Goal: Use online tool/utility

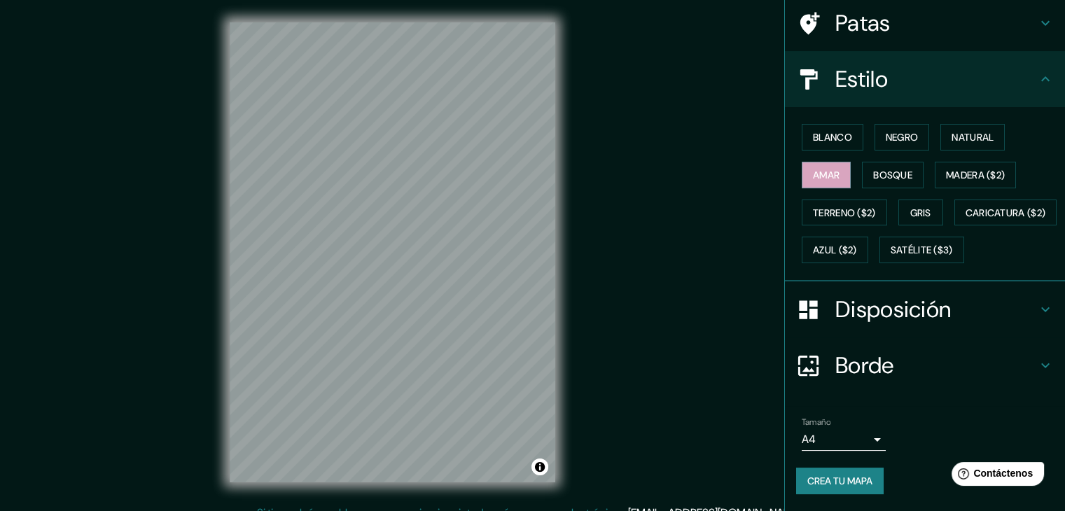
click at [902, 297] on font "Disposición" at bounding box center [892, 309] width 115 height 29
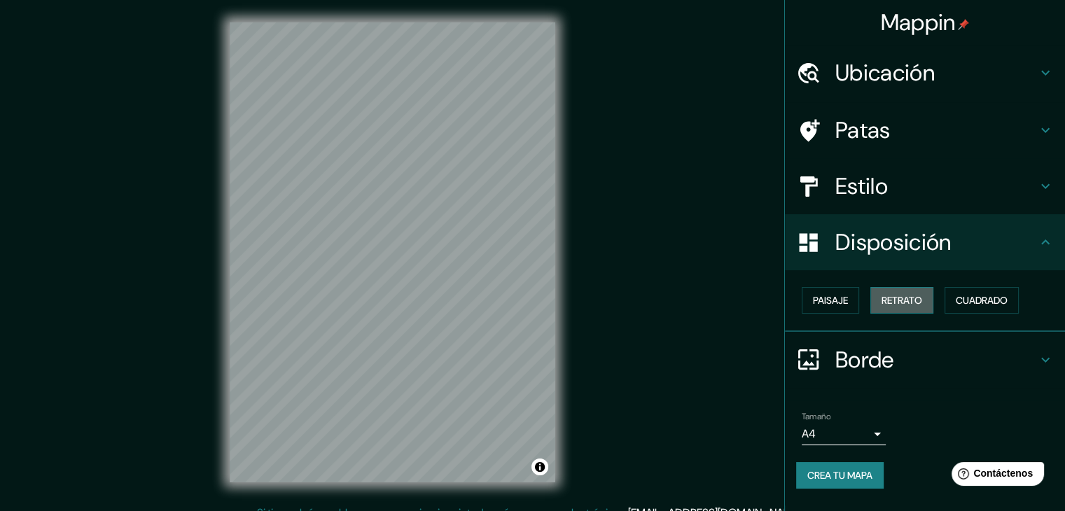
click at [915, 297] on font "Retrato" at bounding box center [901, 300] width 41 height 13
click at [916, 299] on font "Retrato" at bounding box center [901, 300] width 41 height 13
click at [963, 294] on font "Cuadrado" at bounding box center [981, 300] width 52 height 13
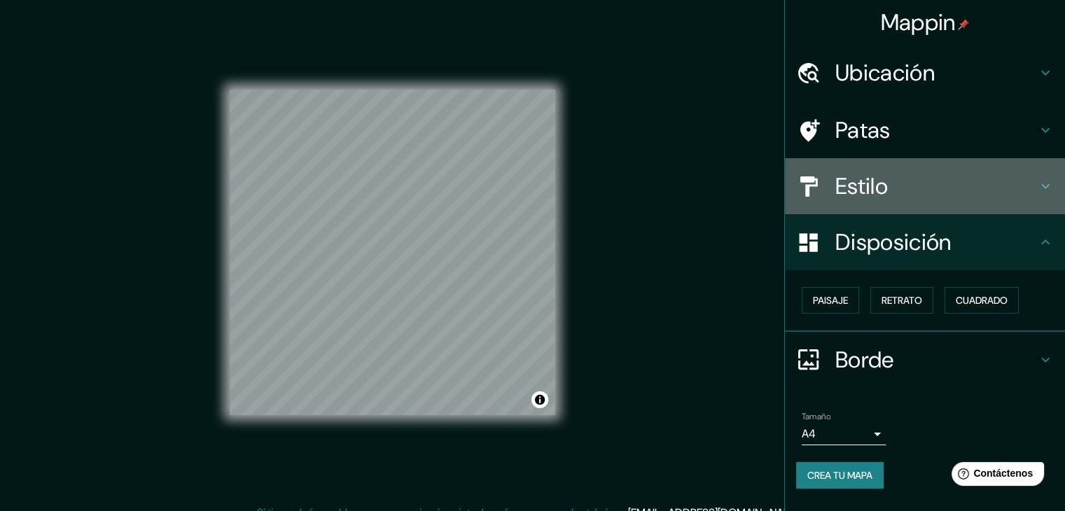
click at [946, 169] on div "Estilo" at bounding box center [925, 186] width 280 height 56
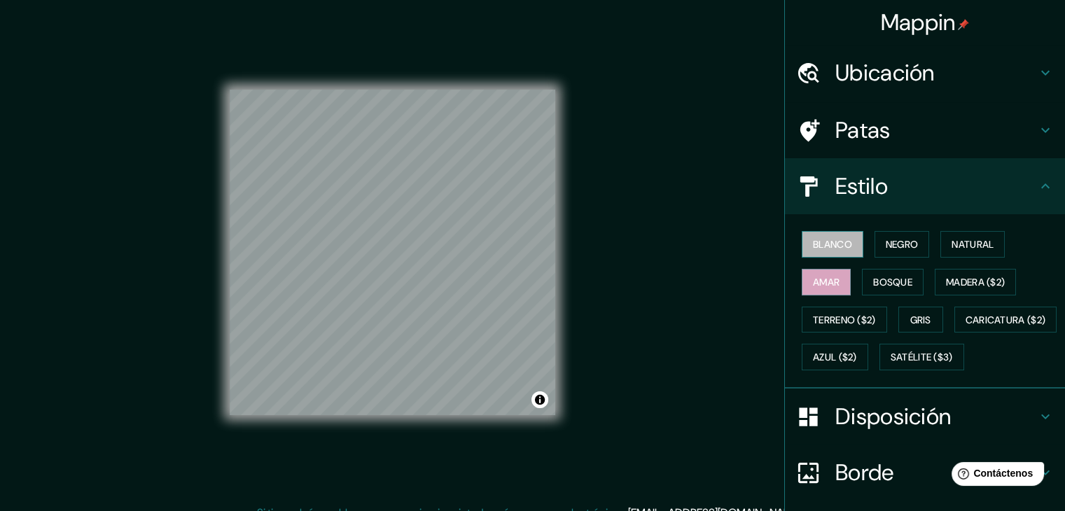
click at [816, 249] on font "Blanco" at bounding box center [832, 244] width 39 height 13
click at [970, 251] on font "Natural" at bounding box center [972, 244] width 42 height 18
click at [813, 283] on font "Amar" at bounding box center [826, 282] width 27 height 13
click at [873, 278] on font "Bosque" at bounding box center [892, 282] width 39 height 13
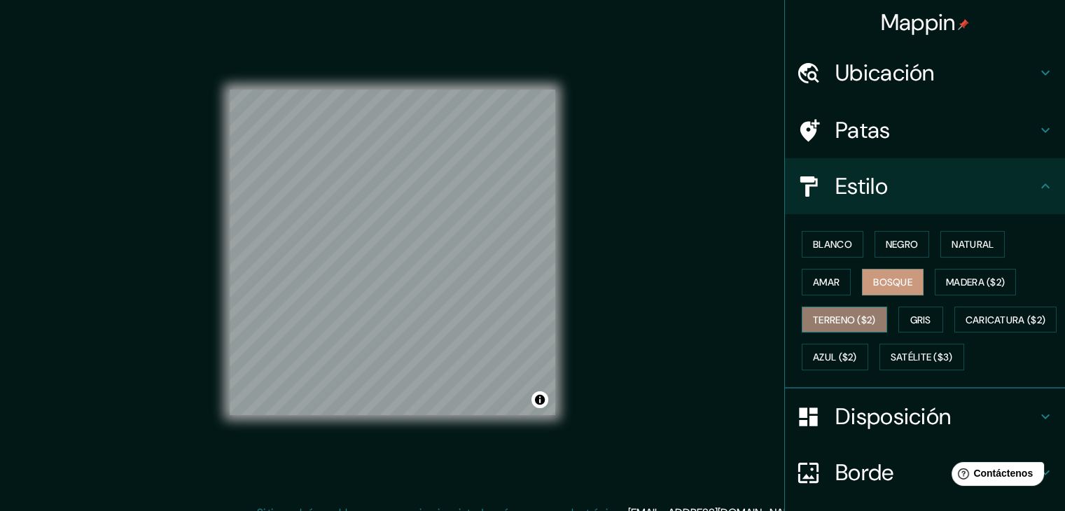
click at [829, 324] on font "Terreno ($2)" at bounding box center [844, 320] width 63 height 13
click at [918, 314] on font "Gris" at bounding box center [920, 320] width 21 height 13
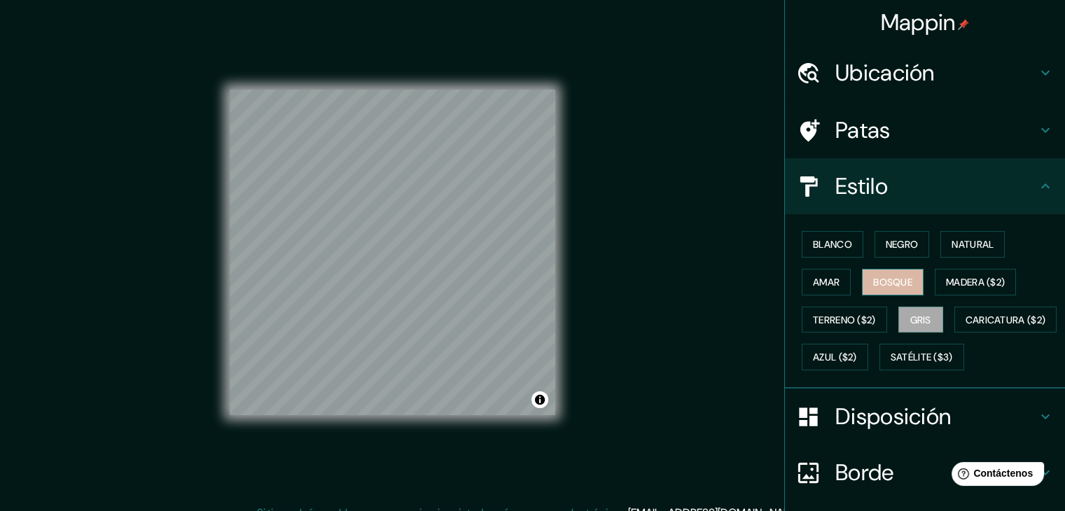
click at [876, 281] on font "Bosque" at bounding box center [892, 282] width 39 height 13
click at [821, 285] on font "Amar" at bounding box center [826, 282] width 27 height 13
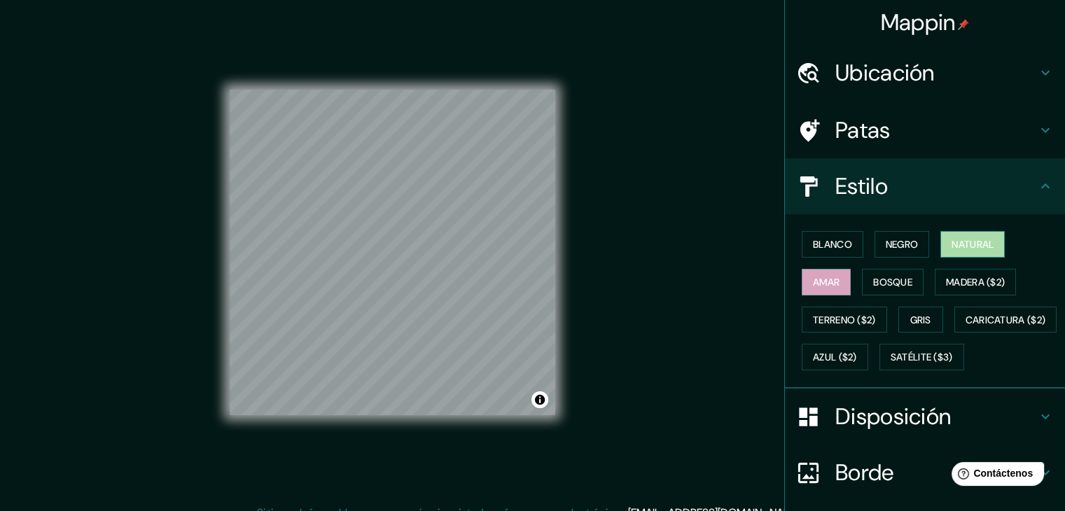
click at [957, 244] on font "Natural" at bounding box center [972, 244] width 42 height 13
